Goal: Task Accomplishment & Management: Use online tool/utility

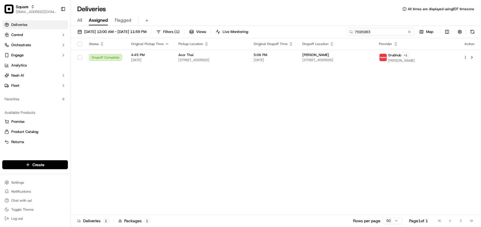
click at [275, 35] on input "7595983" at bounding box center [381, 32] width 68 height 8
click at [275, 30] on input "7595983" at bounding box center [381, 32] width 68 height 8
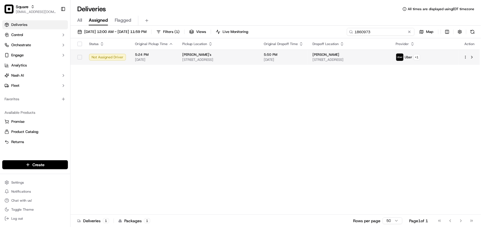
type input "1860973"
click at [275, 60] on span "[STREET_ADDRESS]" at bounding box center [350, 59] width 74 height 5
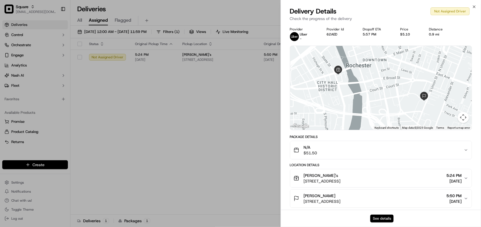
click at [275, 216] on button "See details" at bounding box center [381, 219] width 23 height 8
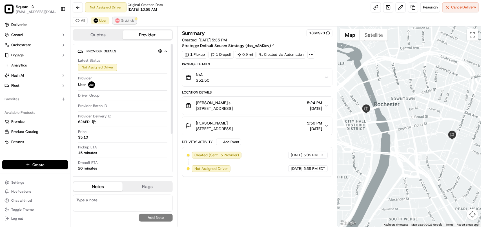
click at [130, 22] on span "Grubhub" at bounding box center [127, 20] width 13 height 5
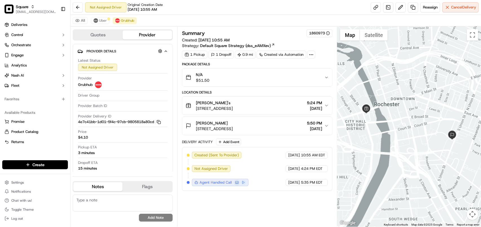
click at [247, 206] on div "Summary 1860973 Created: [DATE] 10:55 AM Strategy: Default Square Strategy (dss…" at bounding box center [257, 126] width 150 height 195
drag, startPoint x: 102, startPoint y: 201, endPoint x: 113, endPoint y: 206, distance: 12.1
click at [102, 201] on textarea at bounding box center [123, 203] width 100 height 17
paste textarea "**Caller: Information: Merchant **Reason for calling: delivery information **Re…"
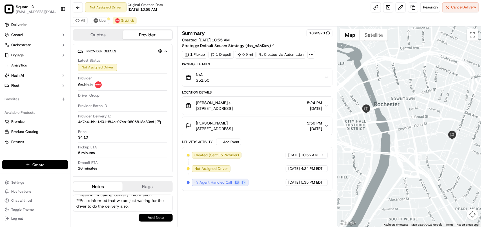
type textarea "**Caller: Information: Merchant **Reason for calling: delivery information **Re…"
click at [145, 218] on button "Add Note" at bounding box center [156, 218] width 34 height 8
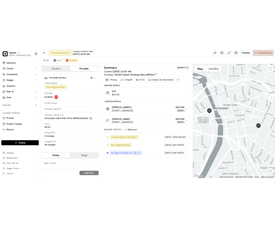
scroll to position [0, 0]
